Goal: Task Accomplishment & Management: Manage account settings

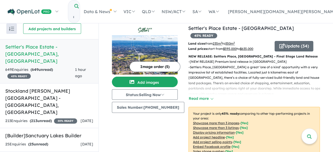
scroll to position [2, 0]
click at [47, 118] on div "213 Enquir ies ( 213 unread) 35 % READY" at bounding box center [41, 121] width 72 height 6
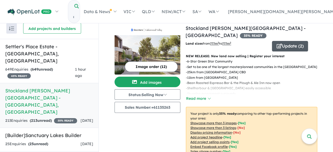
click at [291, 41] on button "Update ( 2 )" at bounding box center [290, 46] width 36 height 11
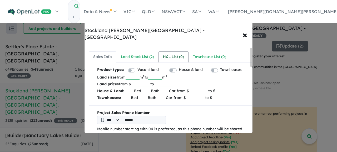
click at [180, 54] on div "H&L List ( 0 )" at bounding box center [173, 57] width 21 height 6
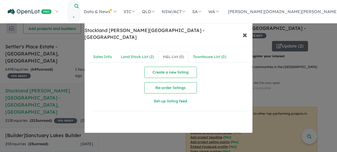
click at [246, 30] on span "×" at bounding box center [244, 34] width 5 height 11
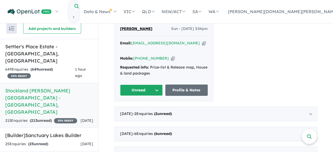
scroll to position [224, 0]
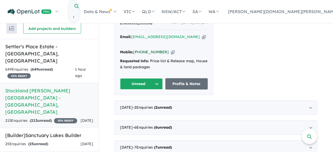
click at [146, 50] on link "[PHONE_NUMBER]" at bounding box center [151, 52] width 36 height 5
click at [176, 78] on link "Profile & Notes" at bounding box center [186, 83] width 43 height 11
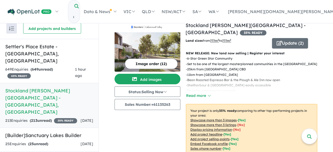
scroll to position [0, 0]
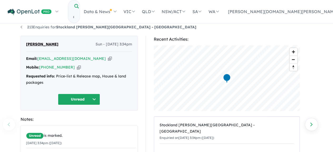
scroll to position [0, 0]
